Goal: Complete application form

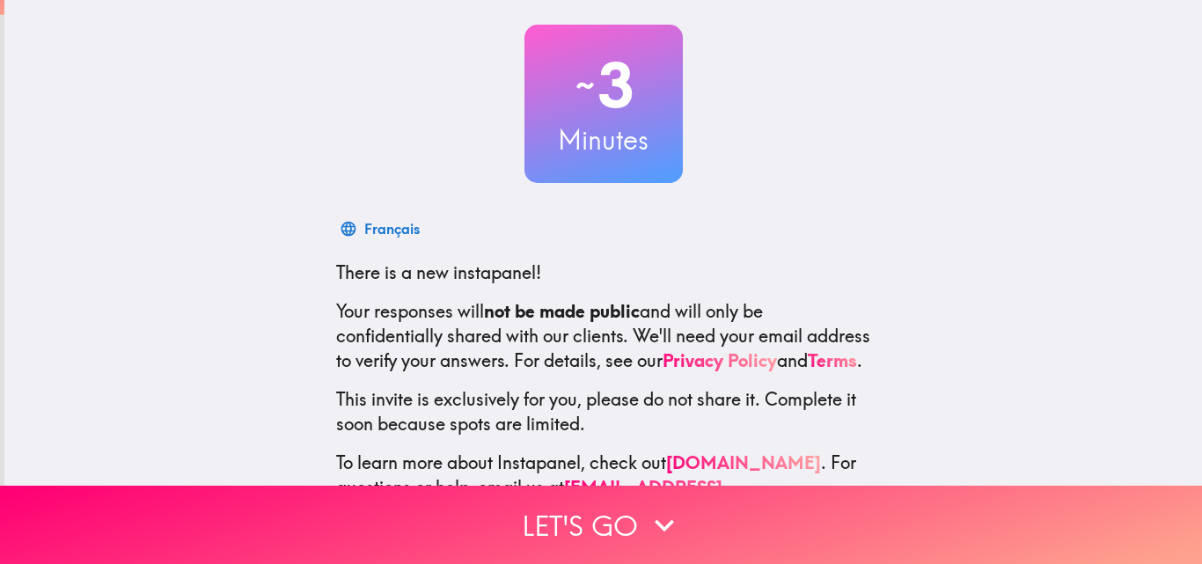
scroll to position [168, 0]
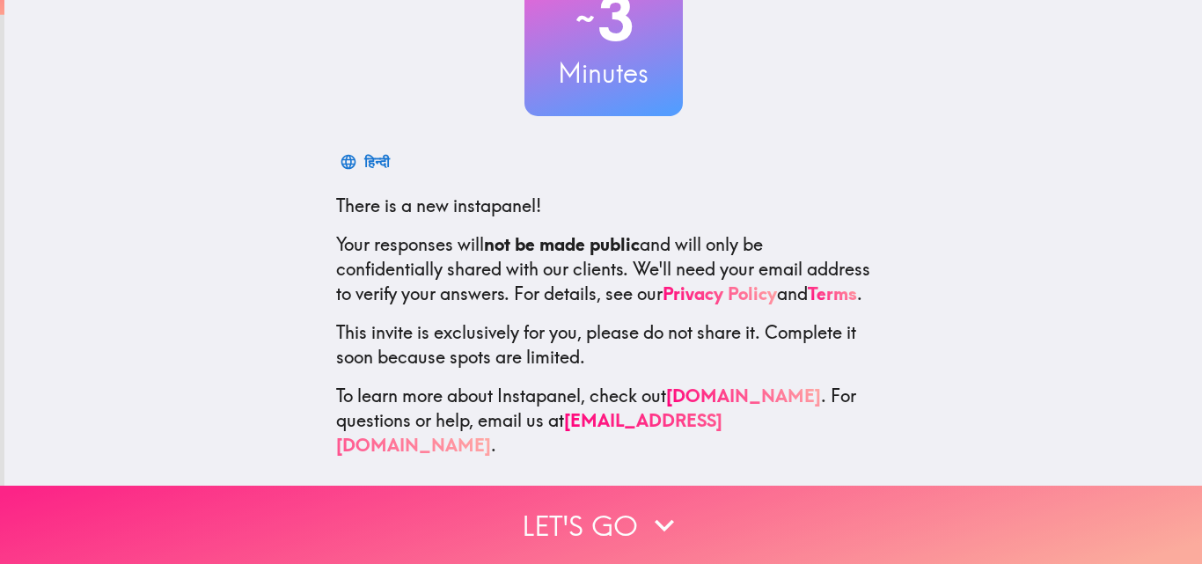
click at [708, 506] on button "Let's go" at bounding box center [601, 525] width 1202 height 78
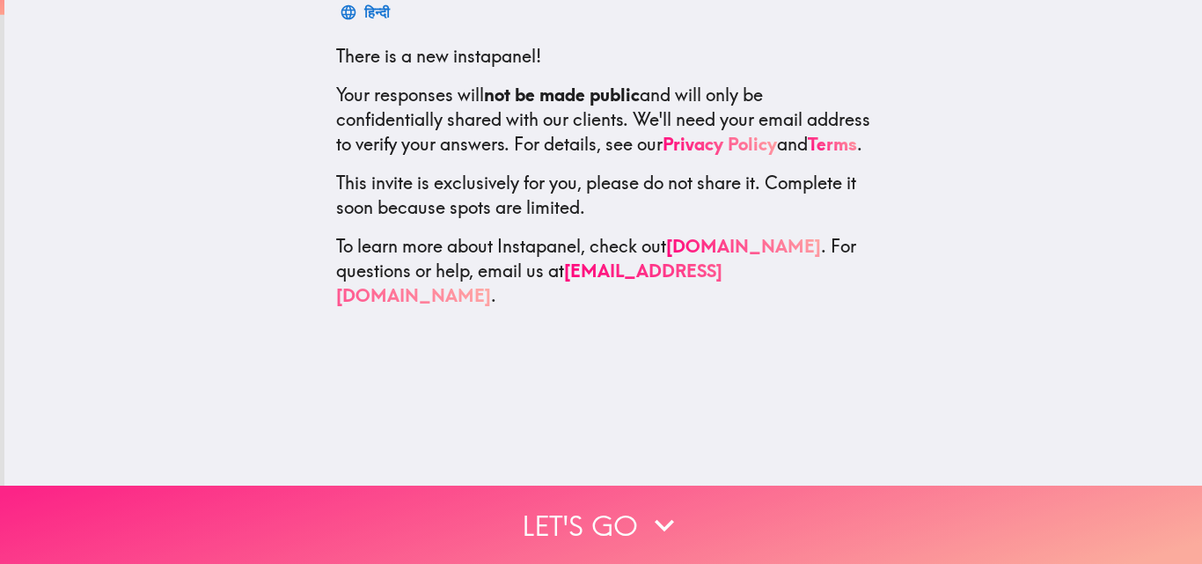
scroll to position [0, 0]
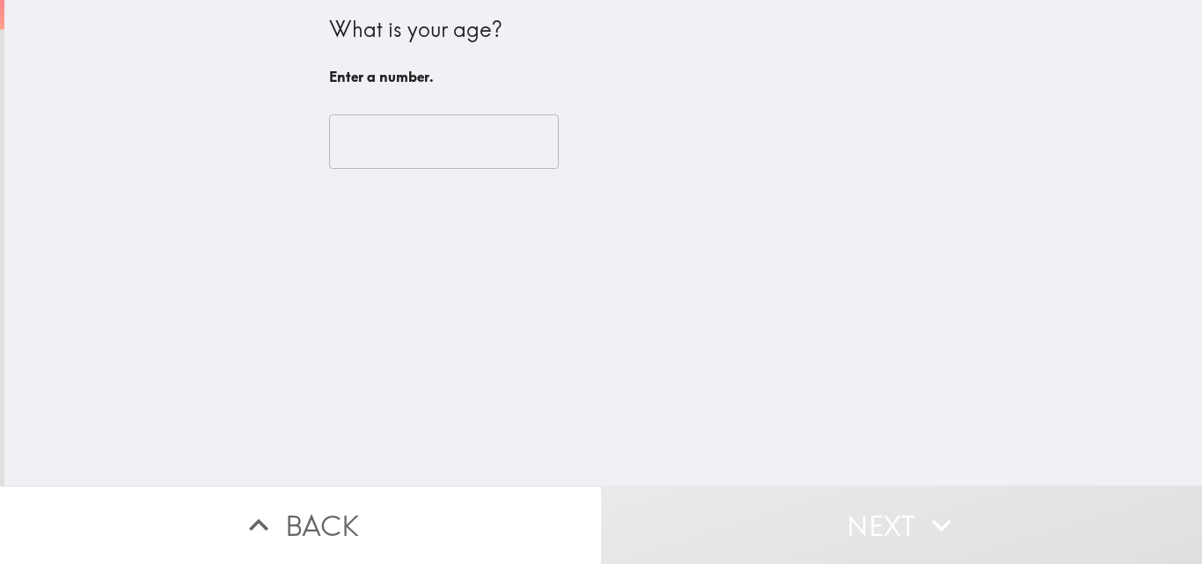
click at [433, 142] on input "number" at bounding box center [444, 141] width 230 height 55
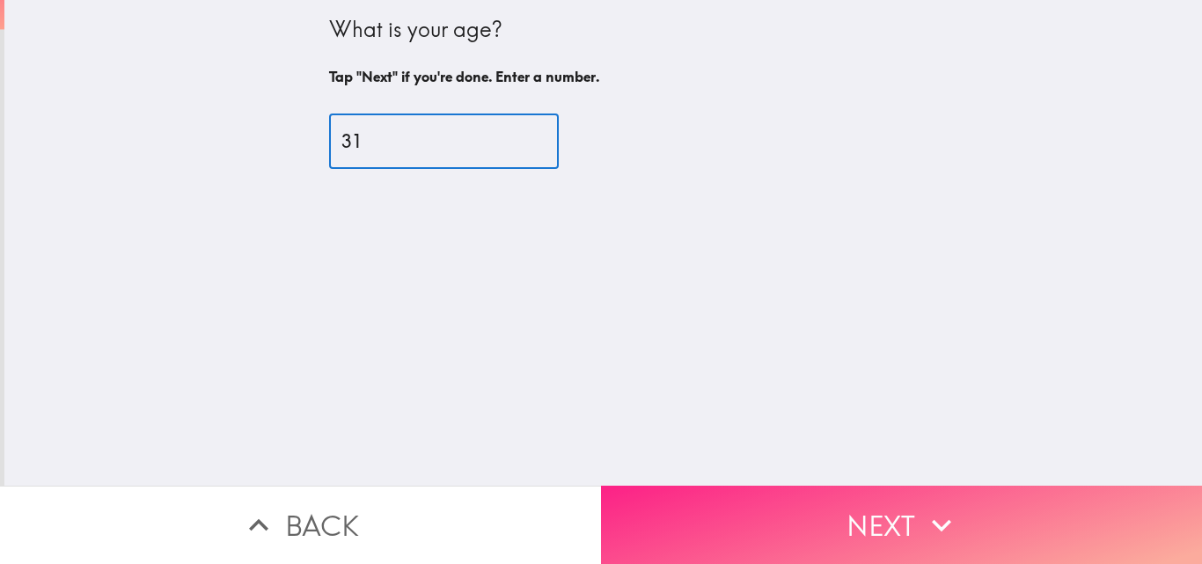
type input "31"
click at [905, 502] on button "Next" at bounding box center [901, 525] width 601 height 78
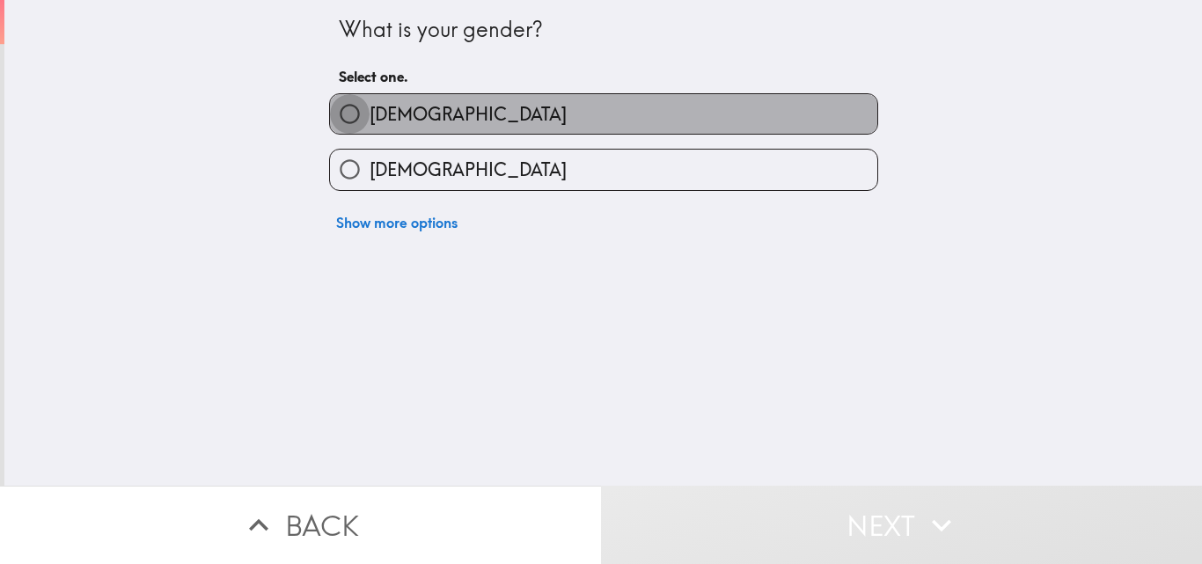
click at [336, 105] on input "[DEMOGRAPHIC_DATA]" at bounding box center [350, 114] width 40 height 40
radio input "true"
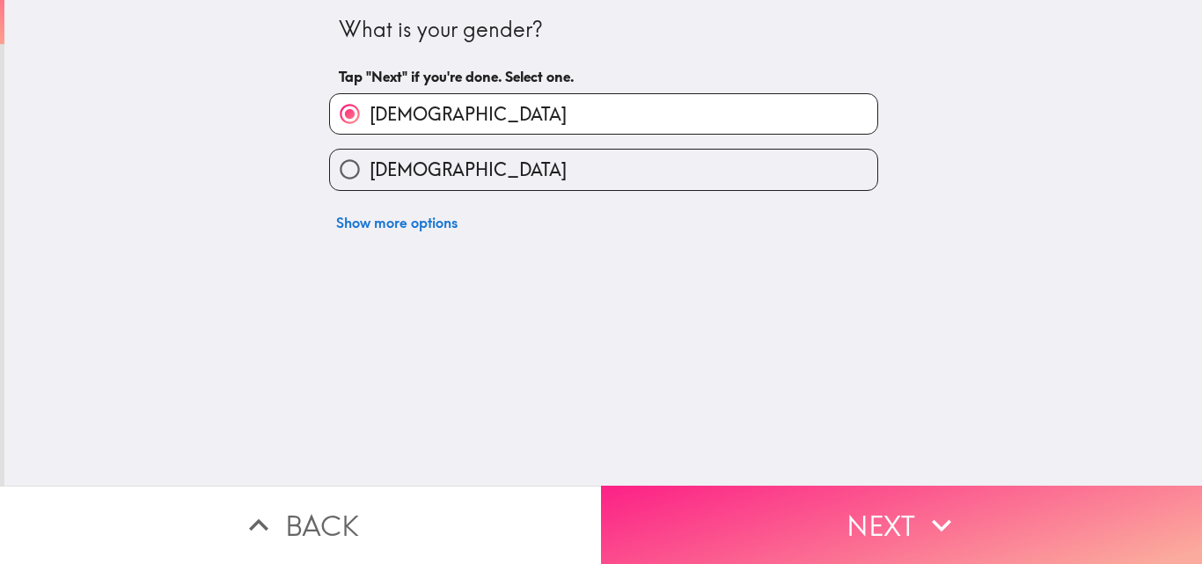
click at [815, 488] on button "Next" at bounding box center [901, 525] width 601 height 78
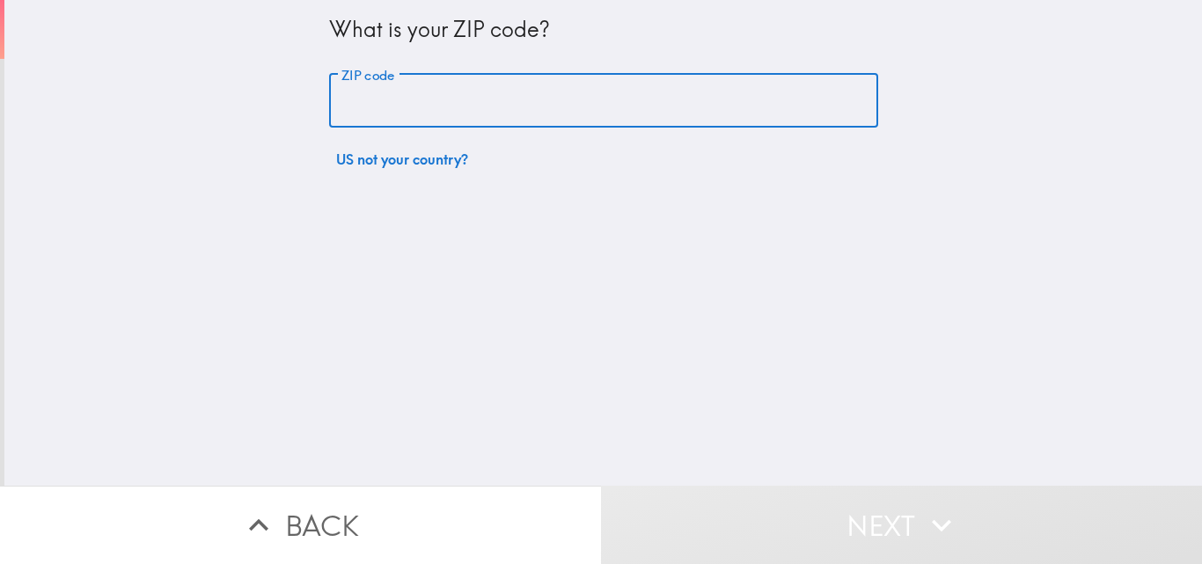
click at [543, 98] on input "ZIP code" at bounding box center [603, 101] width 549 height 55
click at [461, 107] on input "ZIP code" at bounding box center [603, 101] width 549 height 55
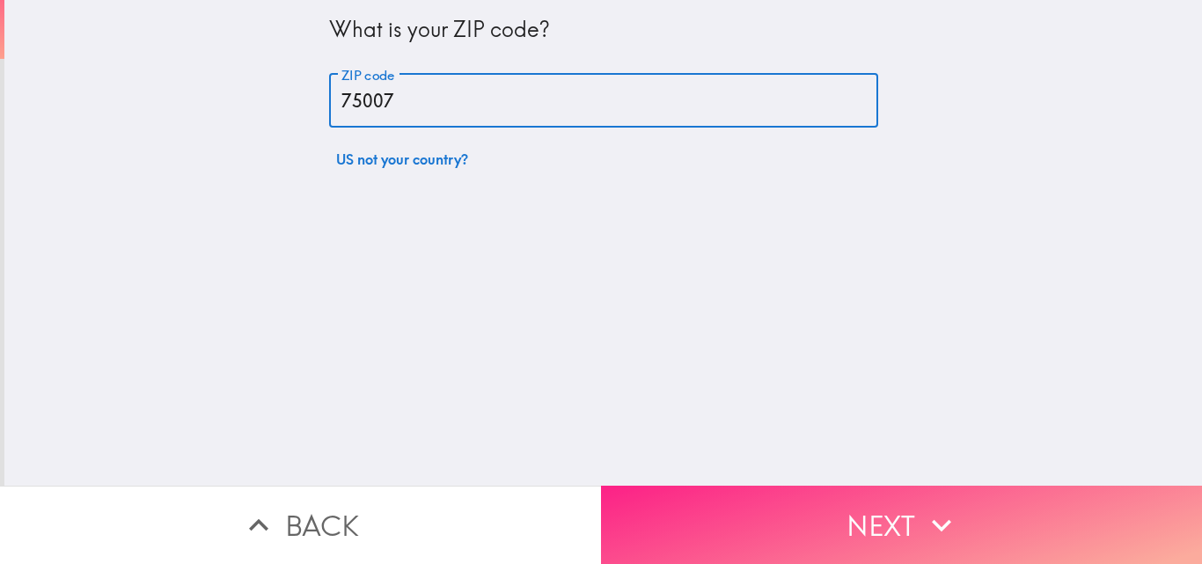
type input "75007"
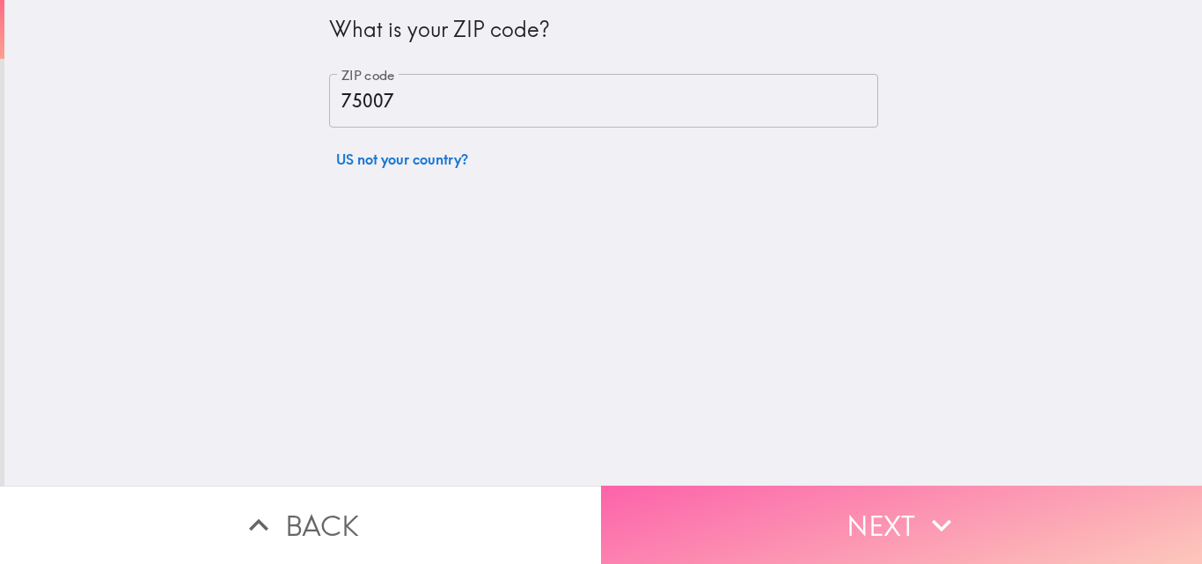
click at [884, 493] on button "Next" at bounding box center [901, 525] width 601 height 78
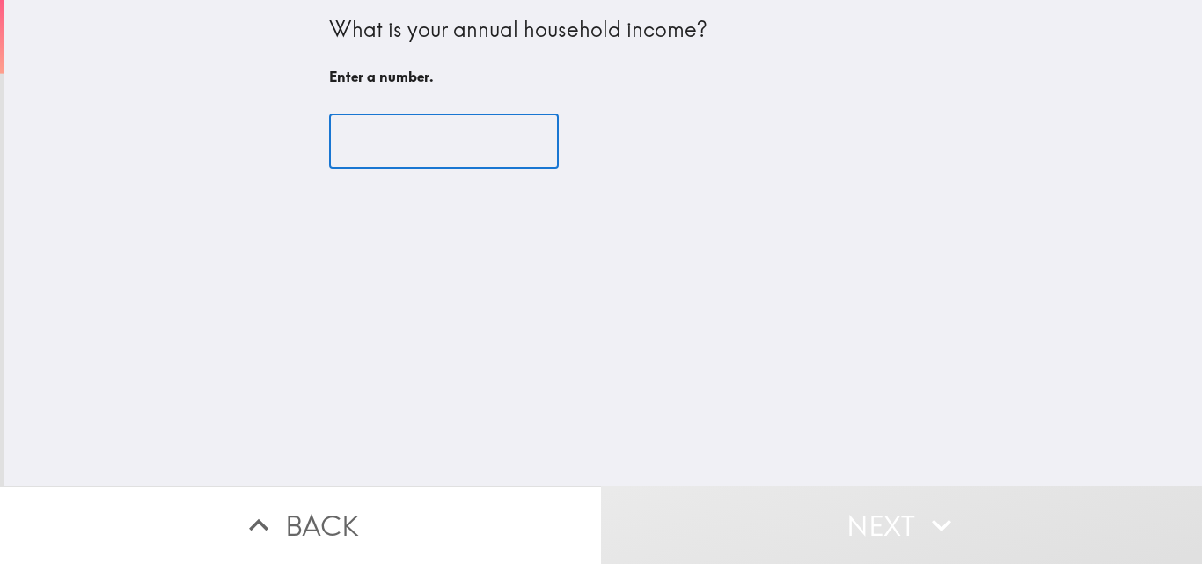
click at [426, 148] on input "number" at bounding box center [444, 141] width 230 height 55
type input "-1"
click at [510, 152] on input "-1" at bounding box center [444, 141] width 230 height 55
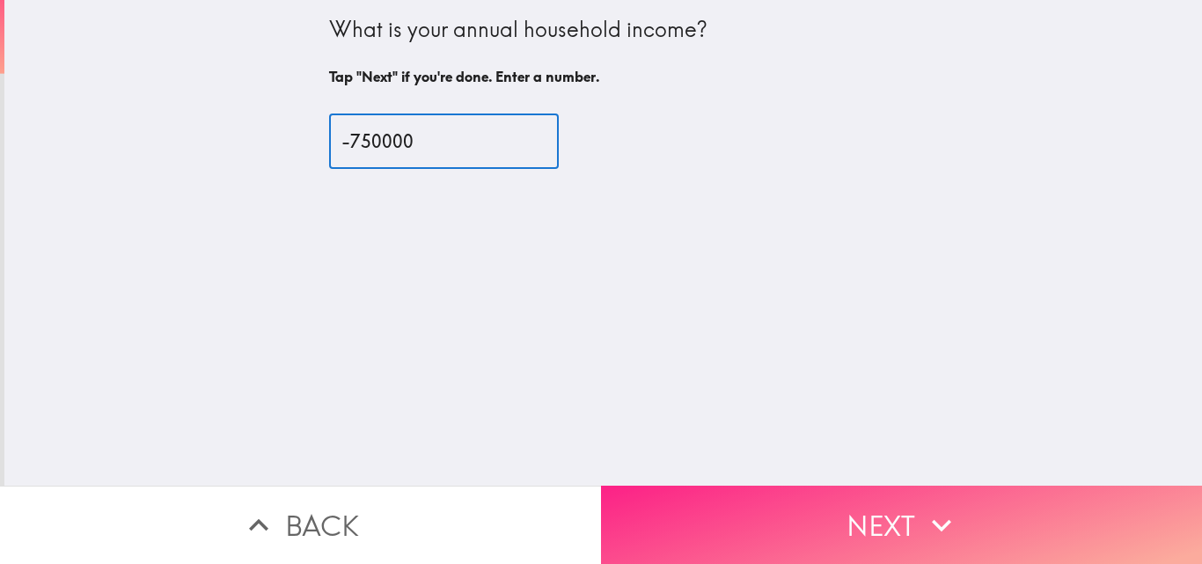
type input "-750000"
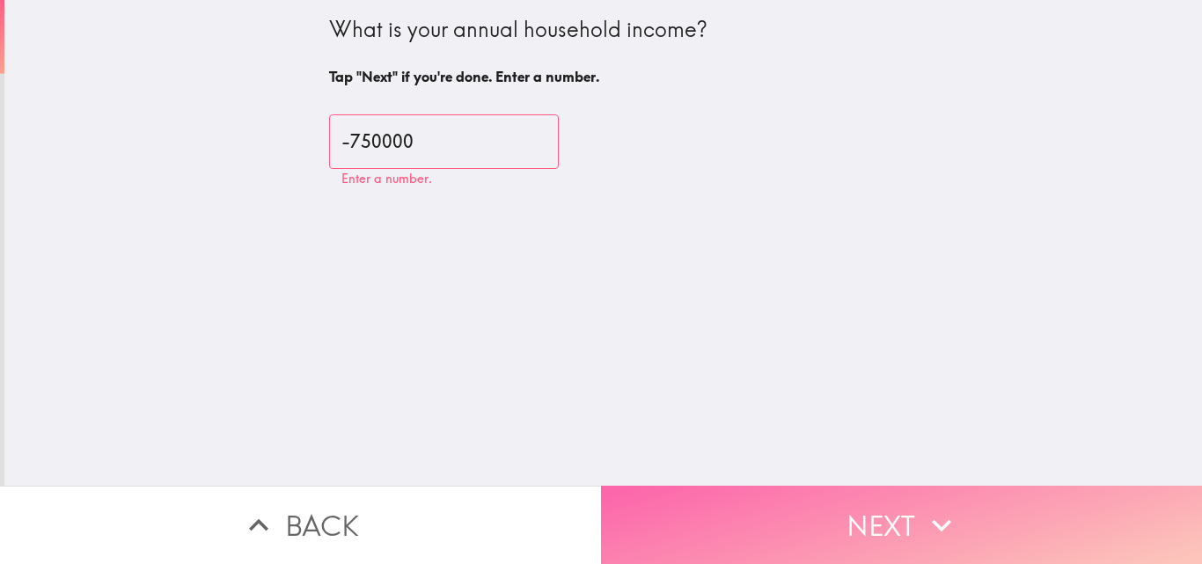
click at [845, 486] on button "Next" at bounding box center [901, 525] width 601 height 78
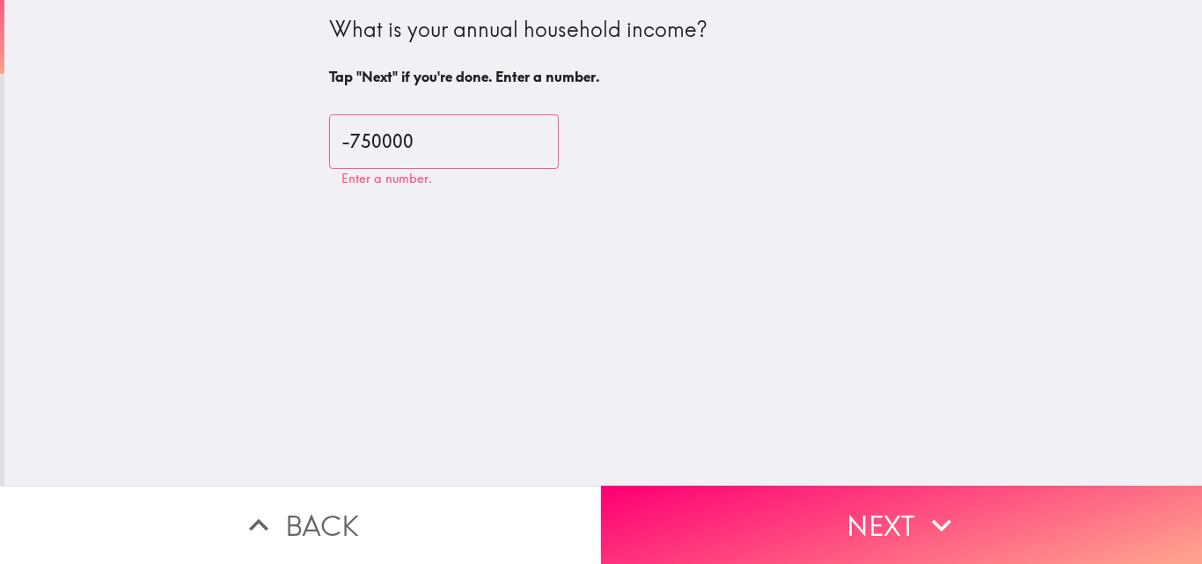
click at [336, 144] on input "-750000" at bounding box center [444, 141] width 230 height 55
